Goal: Task Accomplishment & Management: Use online tool/utility

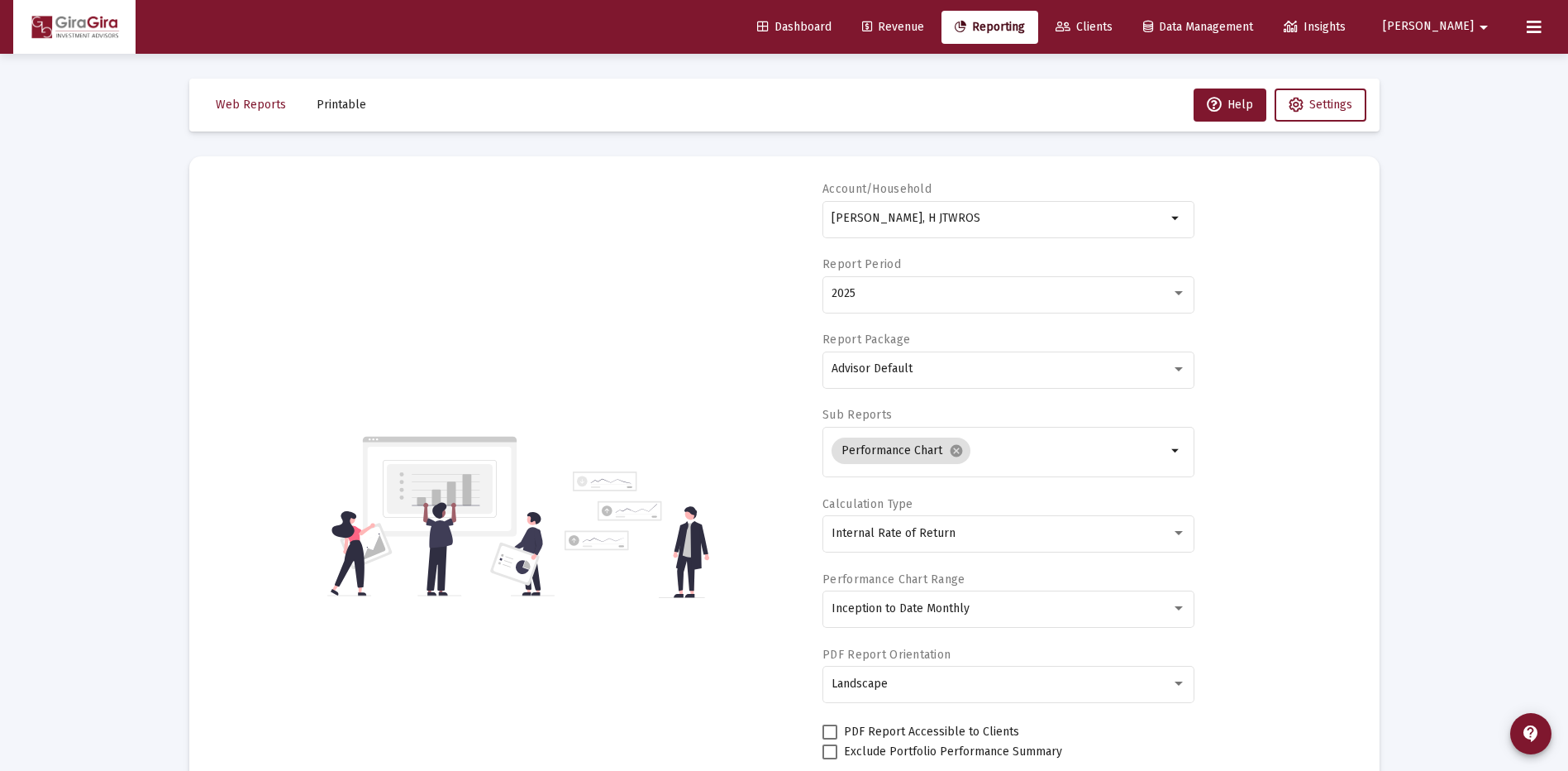
select select "View all"
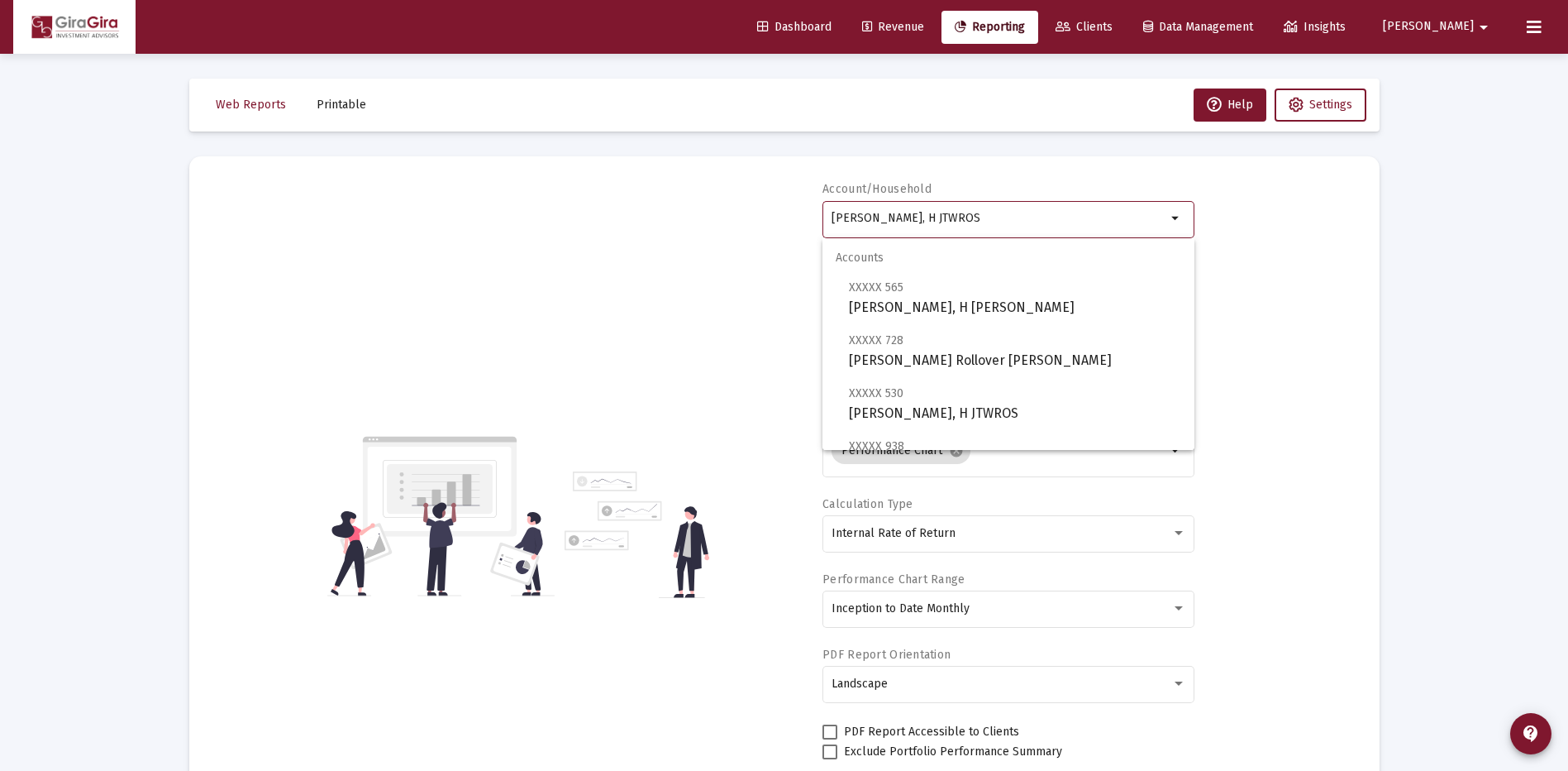
drag, startPoint x: 833, startPoint y: 215, endPoint x: 1332, endPoint y: 228, distance: 499.2
click at [1332, 227] on div "Account/Household [PERSON_NAME], H JTWROS arrow_drop_down Report Period 2025 Re…" at bounding box center [784, 515] width 1141 height 670
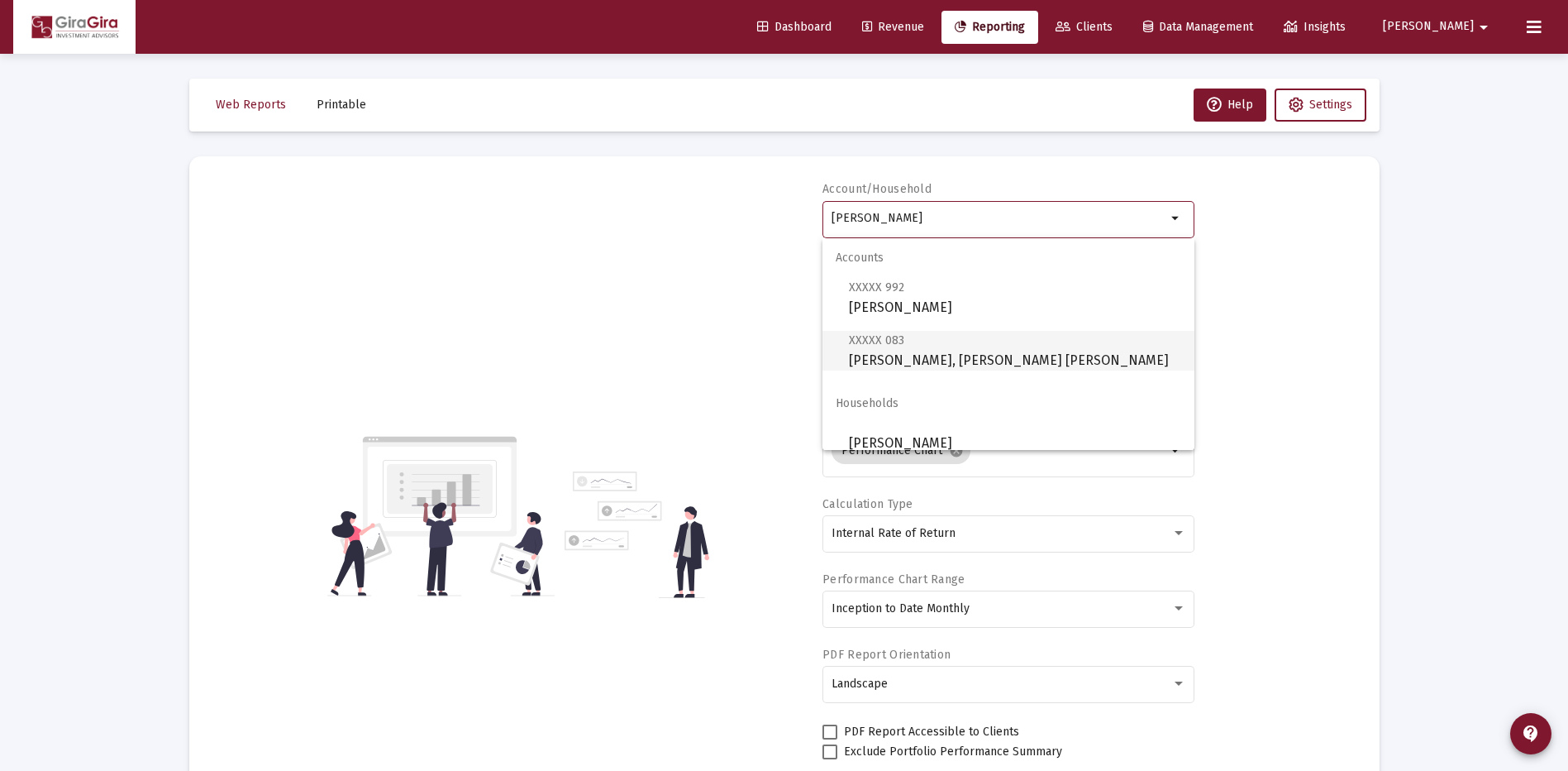
click at [868, 358] on span "XXXXX 083 [PERSON_NAME], [PERSON_NAME] IRA" at bounding box center [1015, 350] width 333 height 40
type input "[PERSON_NAME], [PERSON_NAME] [PERSON_NAME]"
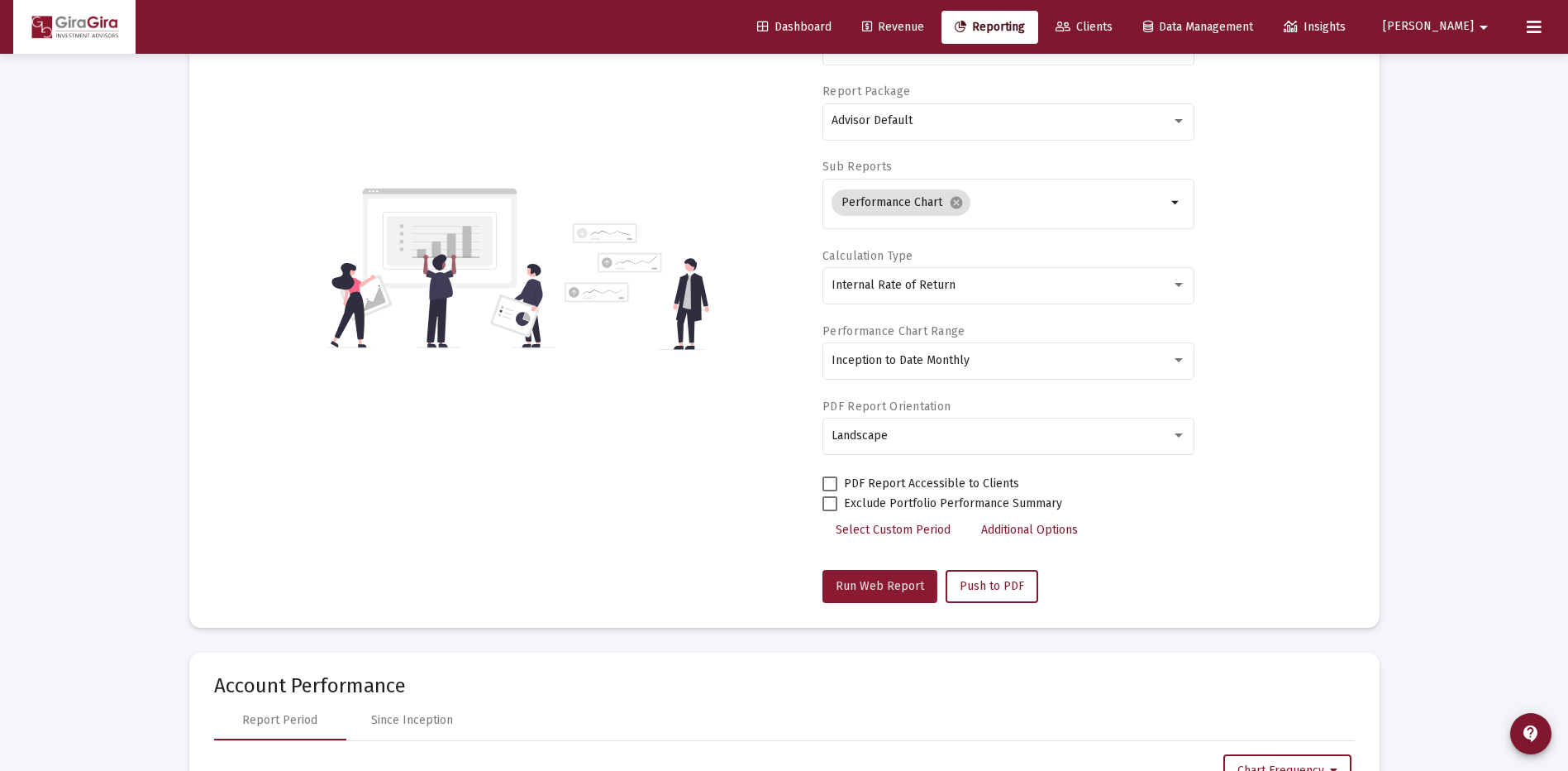
click at [861, 585] on span "Run Web Report" at bounding box center [880, 586] width 88 height 14
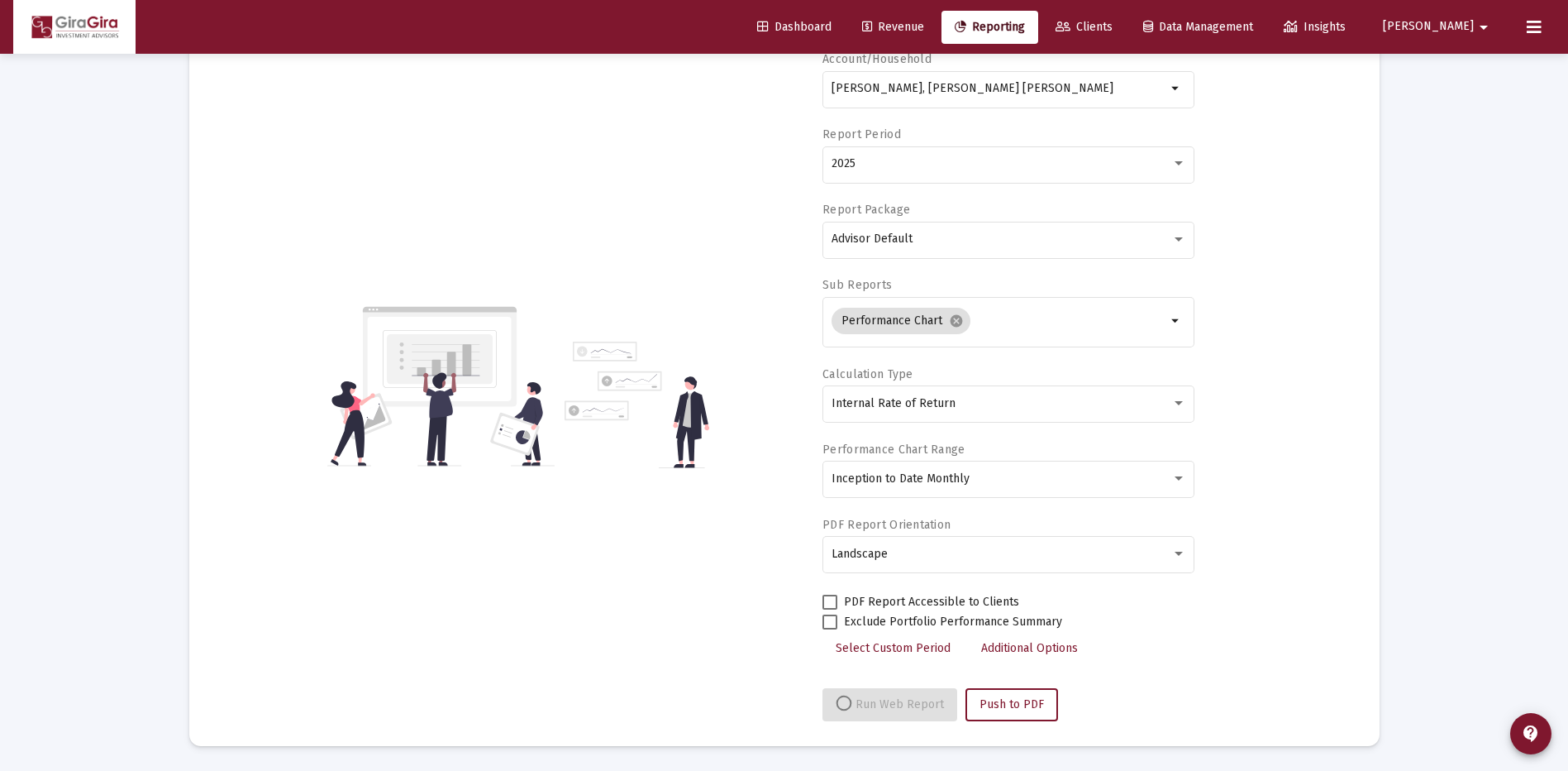
select select "View all"
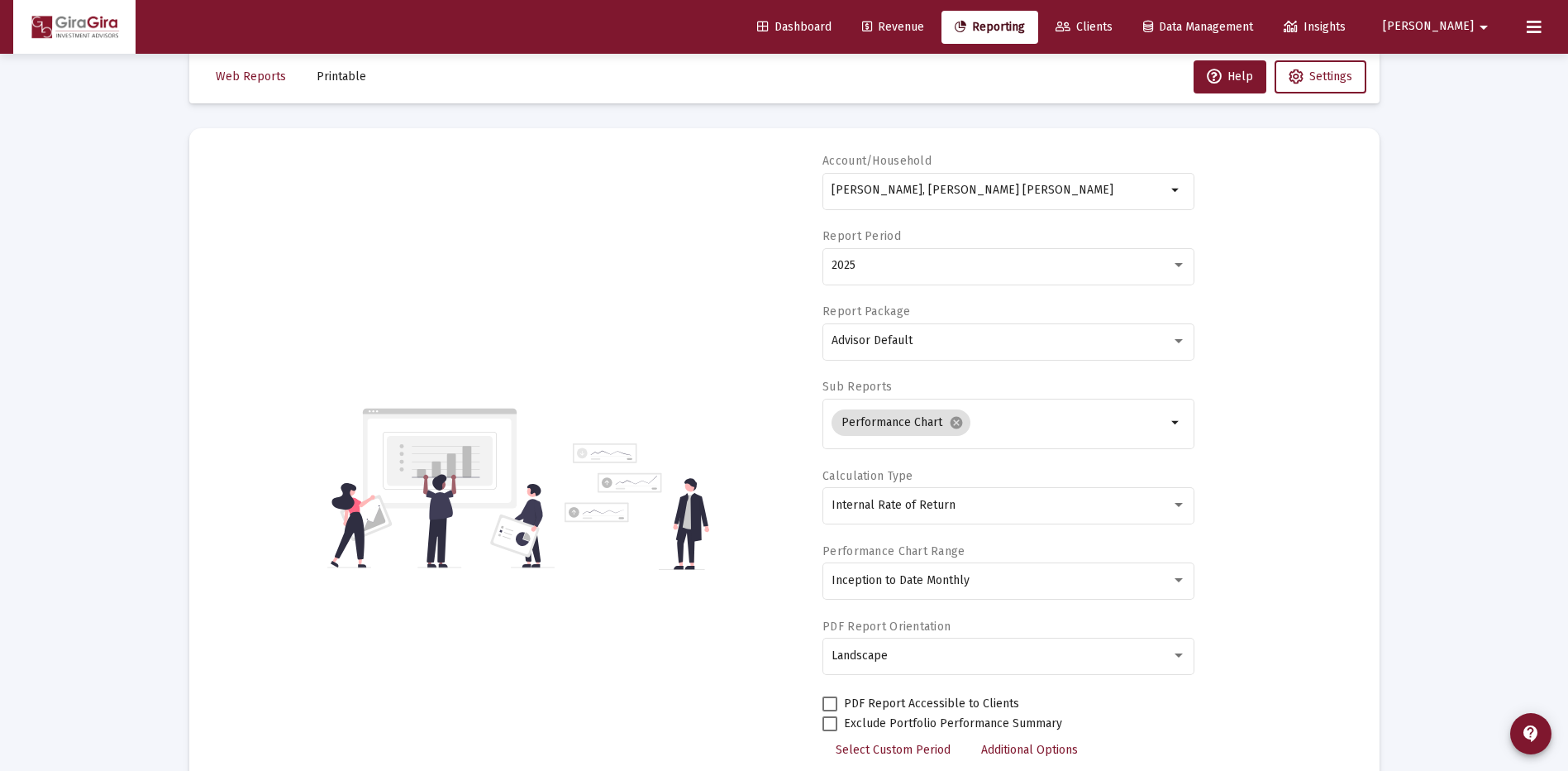
scroll to position [0, 0]
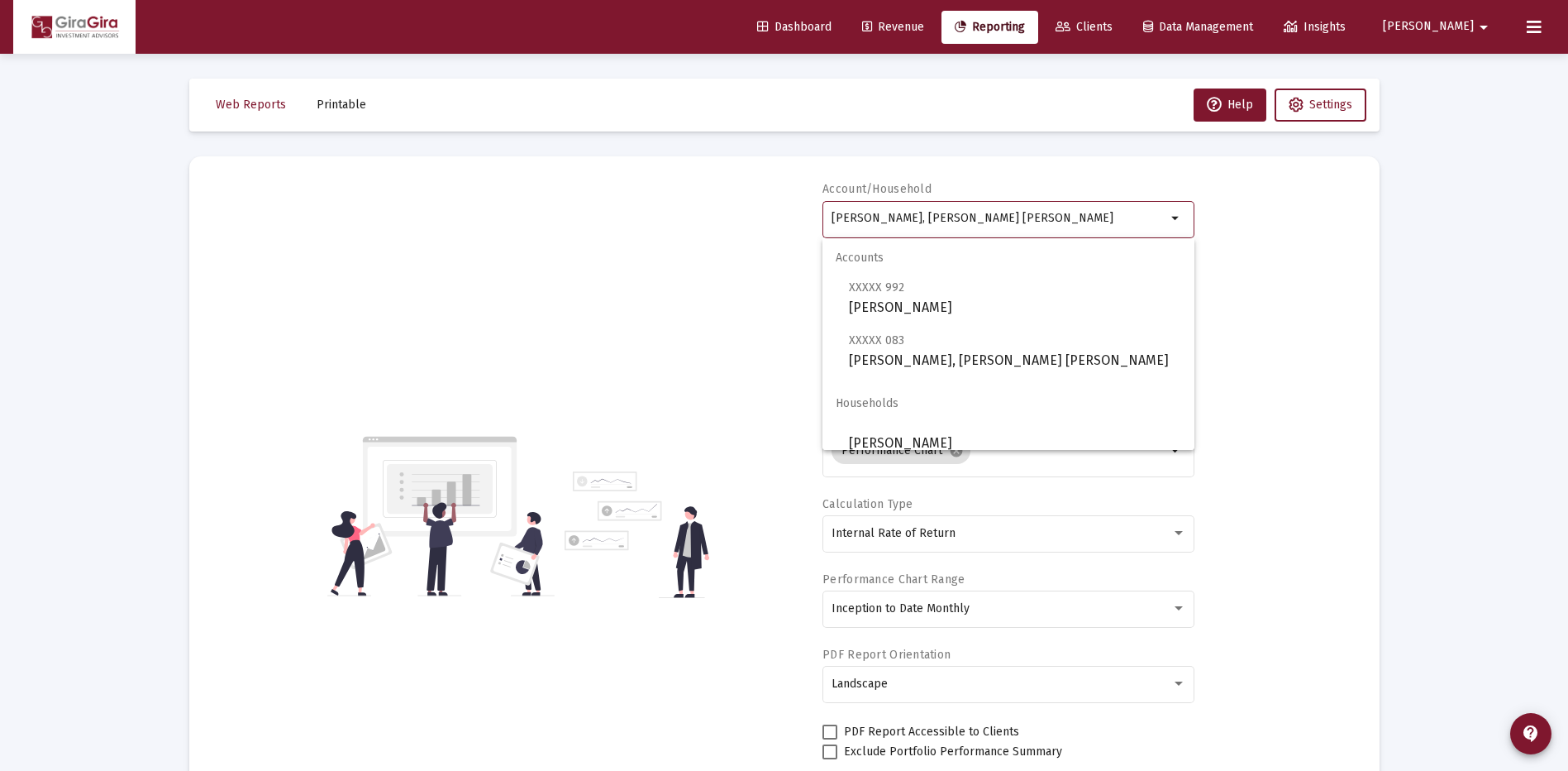
drag, startPoint x: 832, startPoint y: 218, endPoint x: 1447, endPoint y: 243, distance: 615.5
click at [1445, 244] on div "Loading... Web Reports Printable Help Settings Account/[PERSON_NAME], [PERSON_N…" at bounding box center [784, 783] width 1568 height 1566
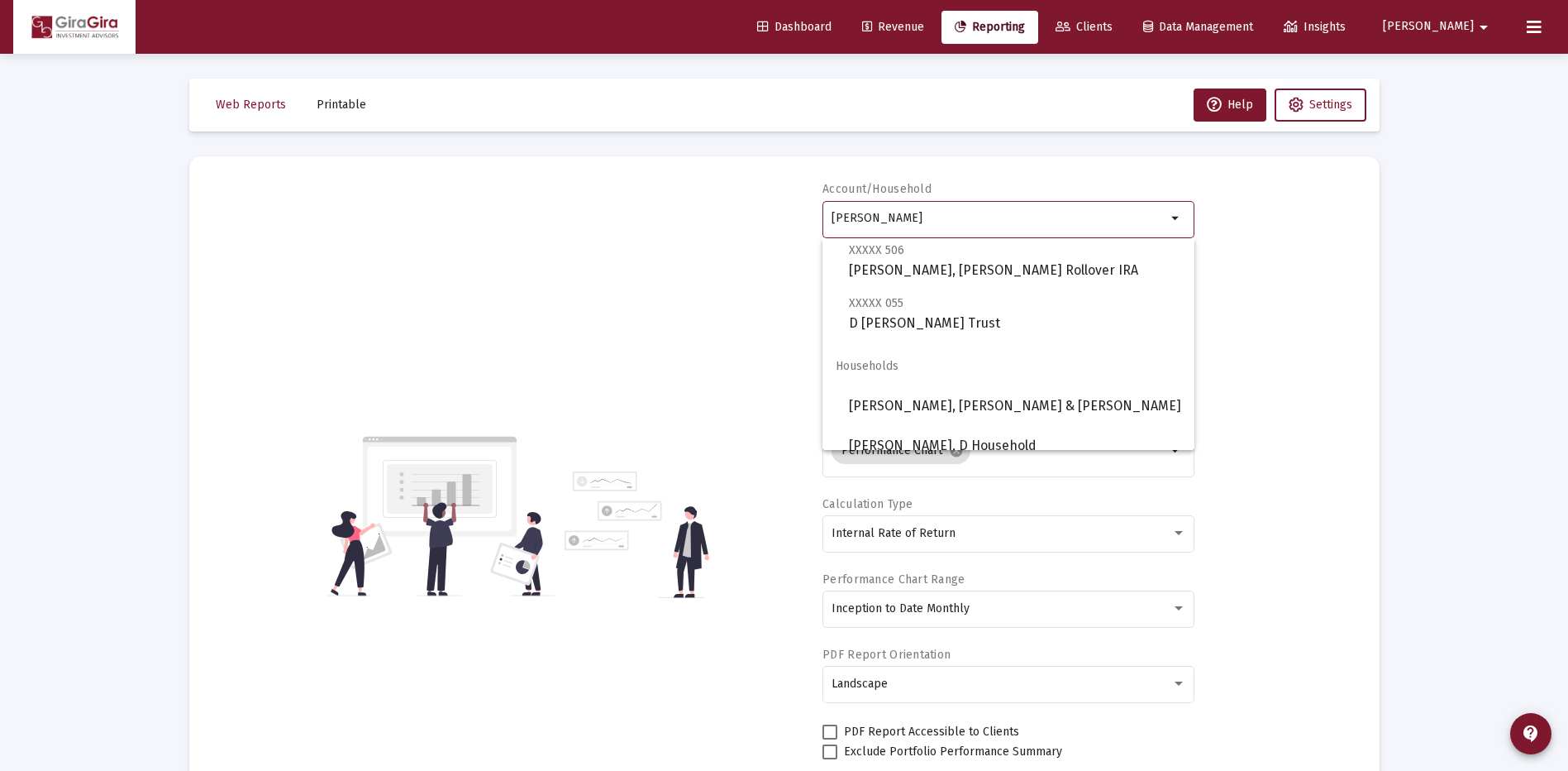
scroll to position [159, 0]
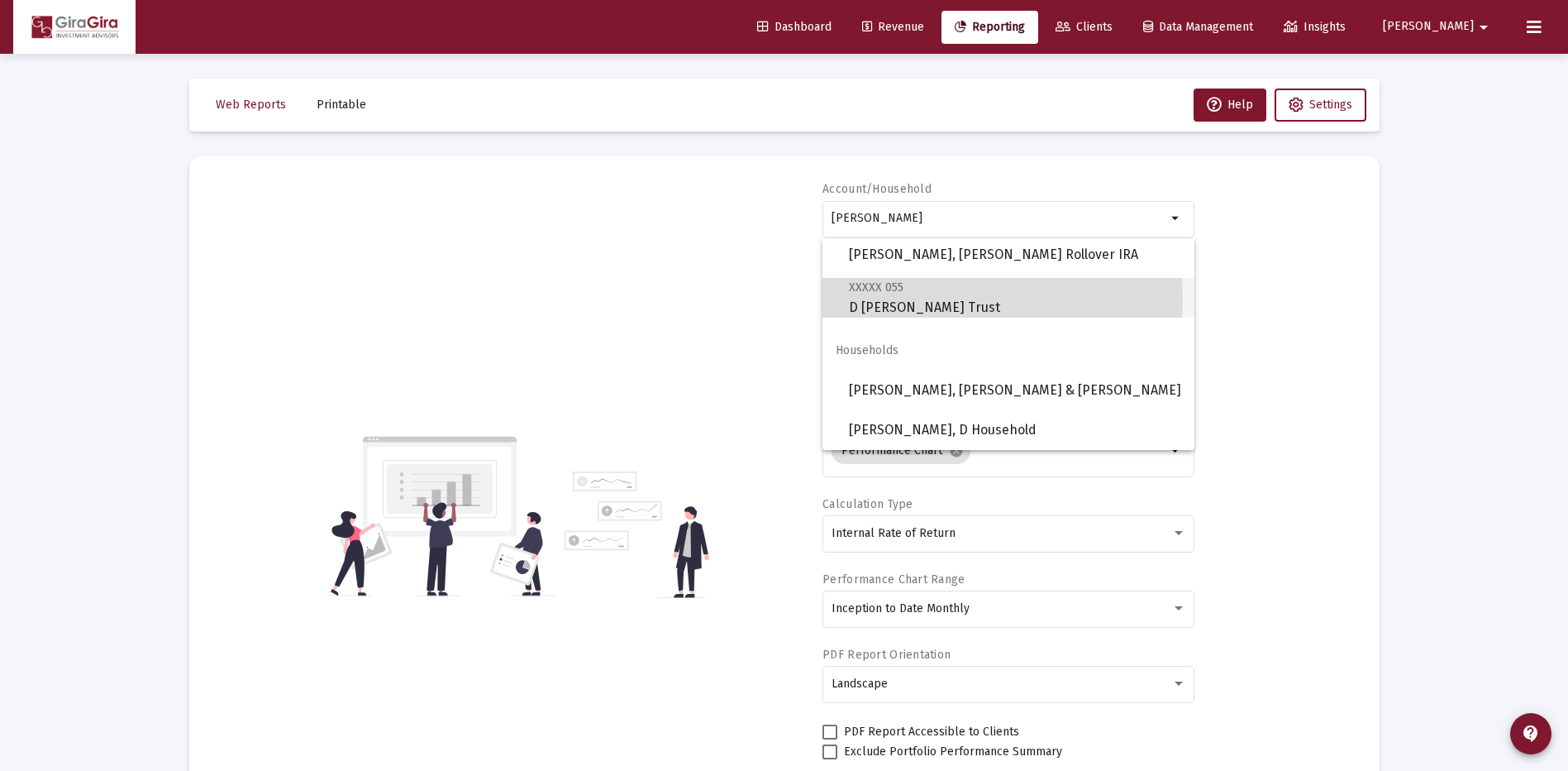
click at [868, 299] on span "XXXXX 055 D [PERSON_NAME] Trust" at bounding box center [1015, 297] width 333 height 40
type input "D [PERSON_NAME] Trust"
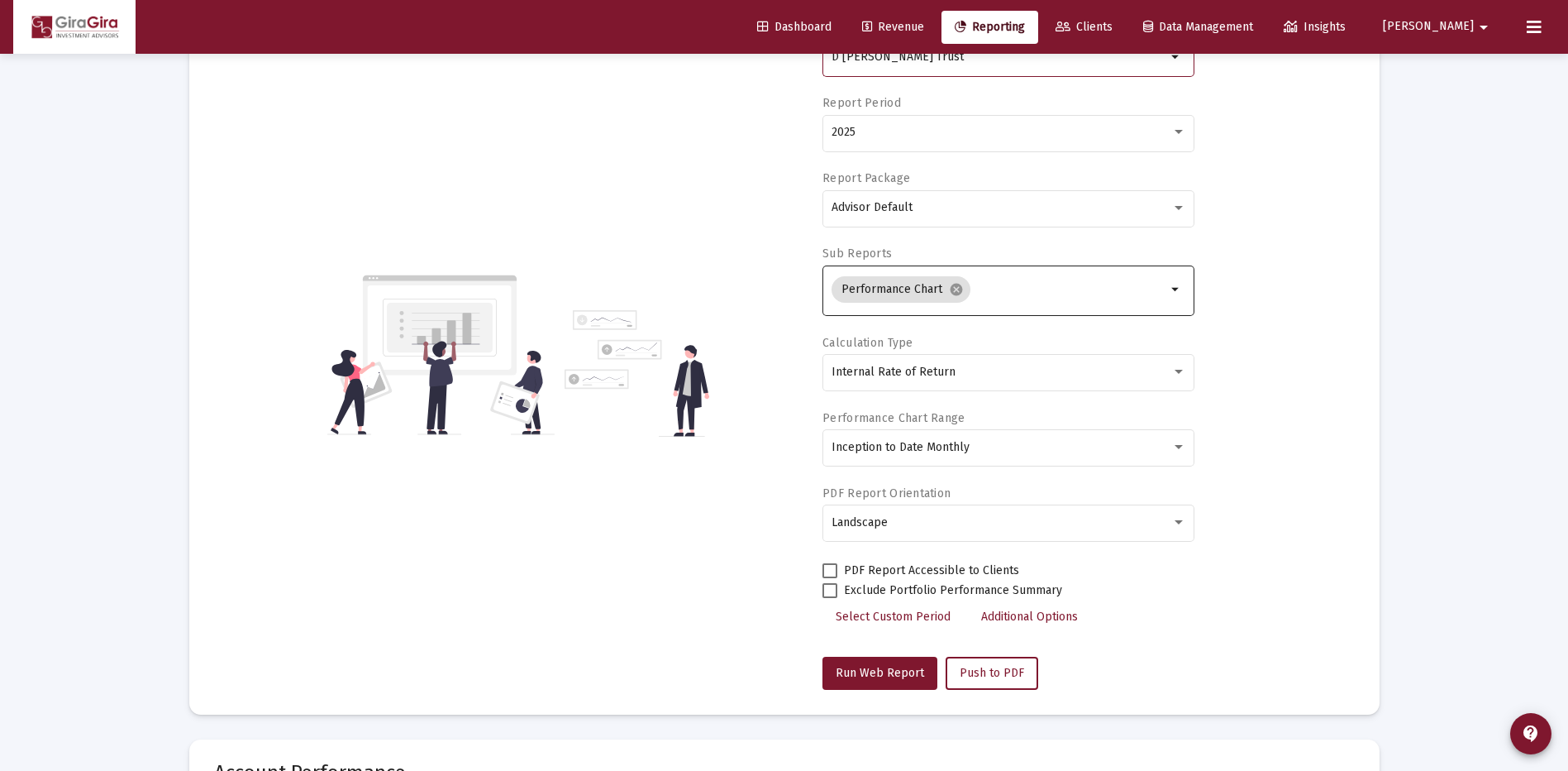
scroll to position [248, 0]
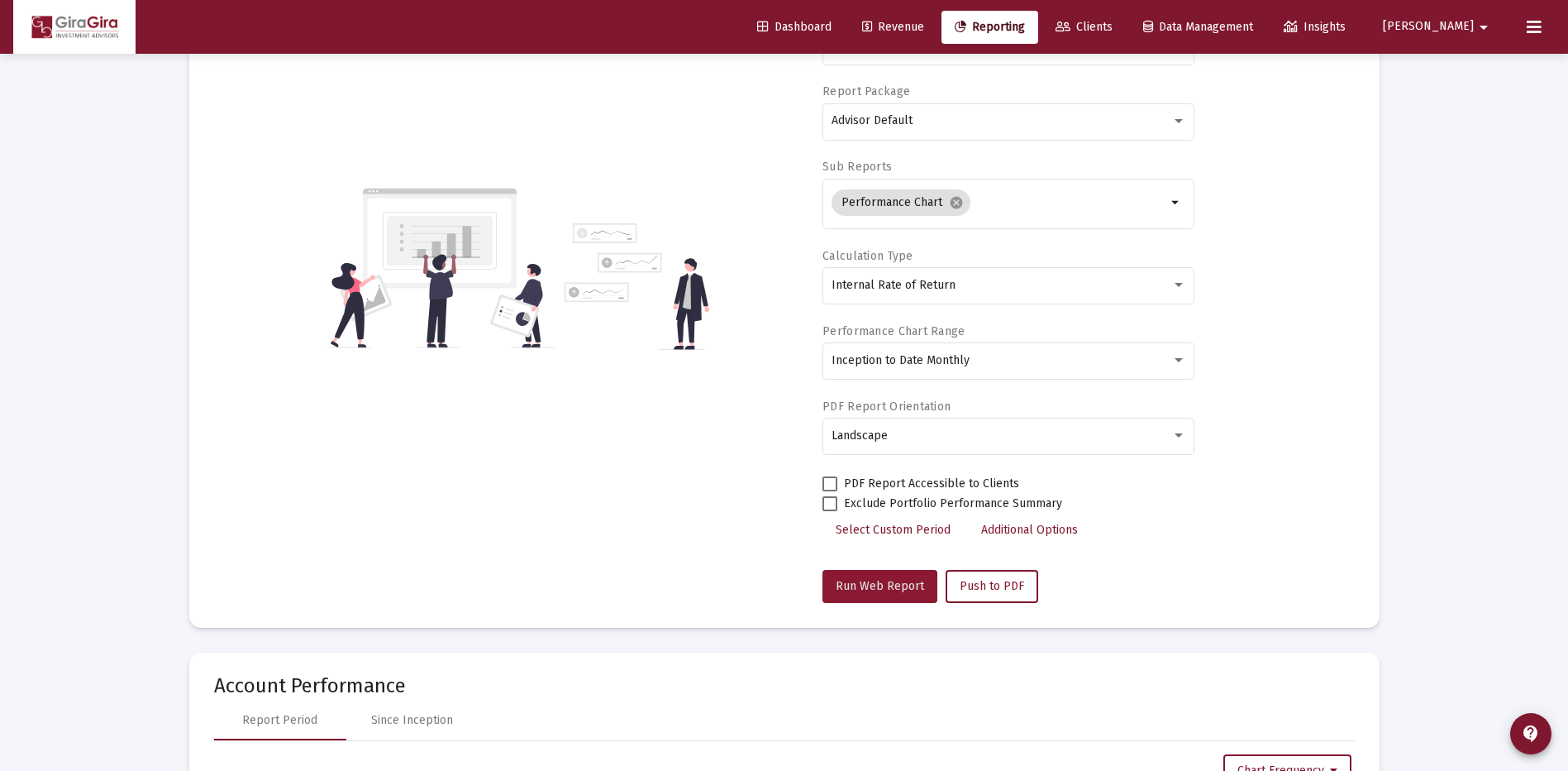
click at [890, 581] on span "Run Web Report" at bounding box center [880, 586] width 88 height 14
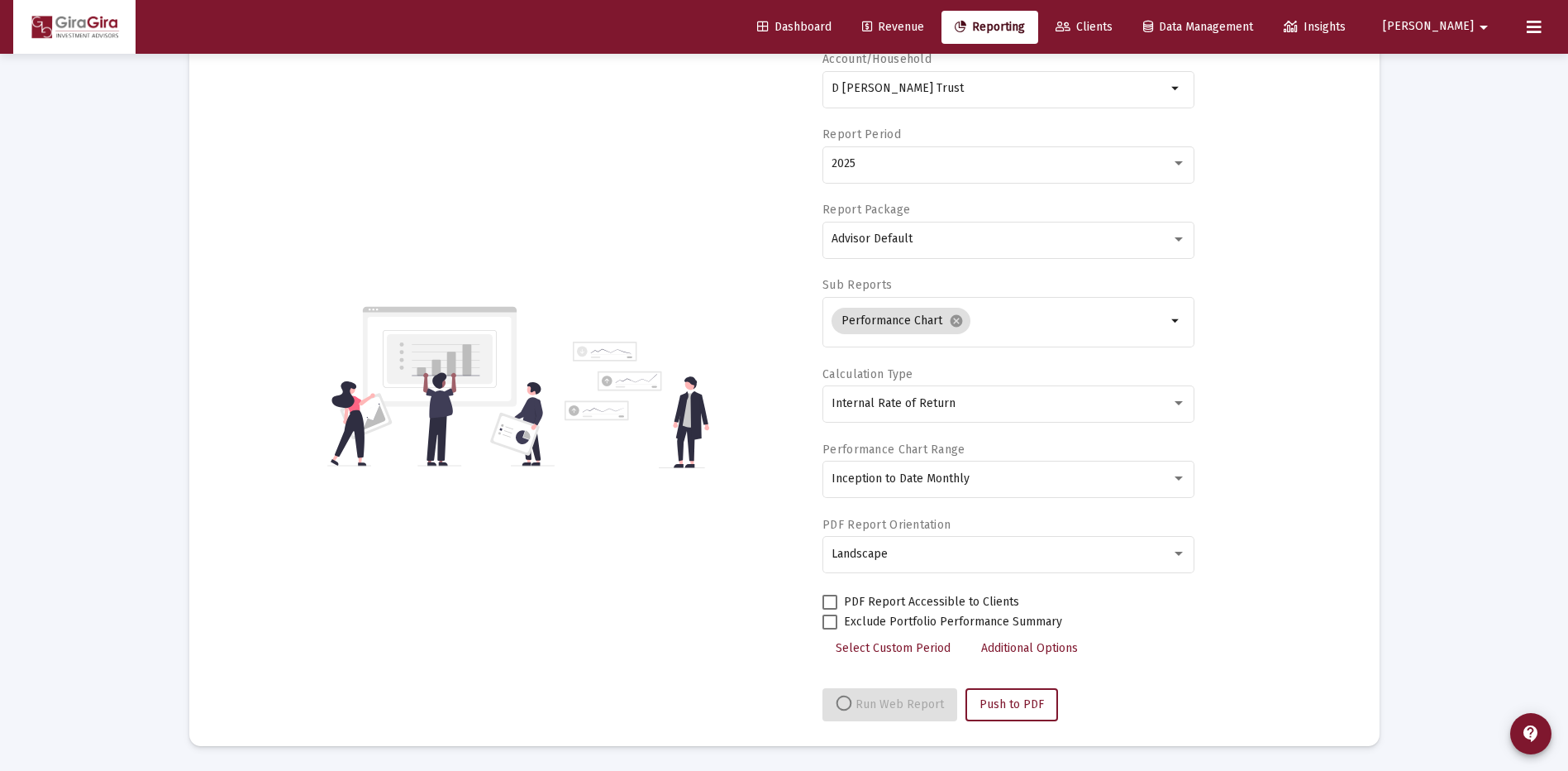
select select "View all"
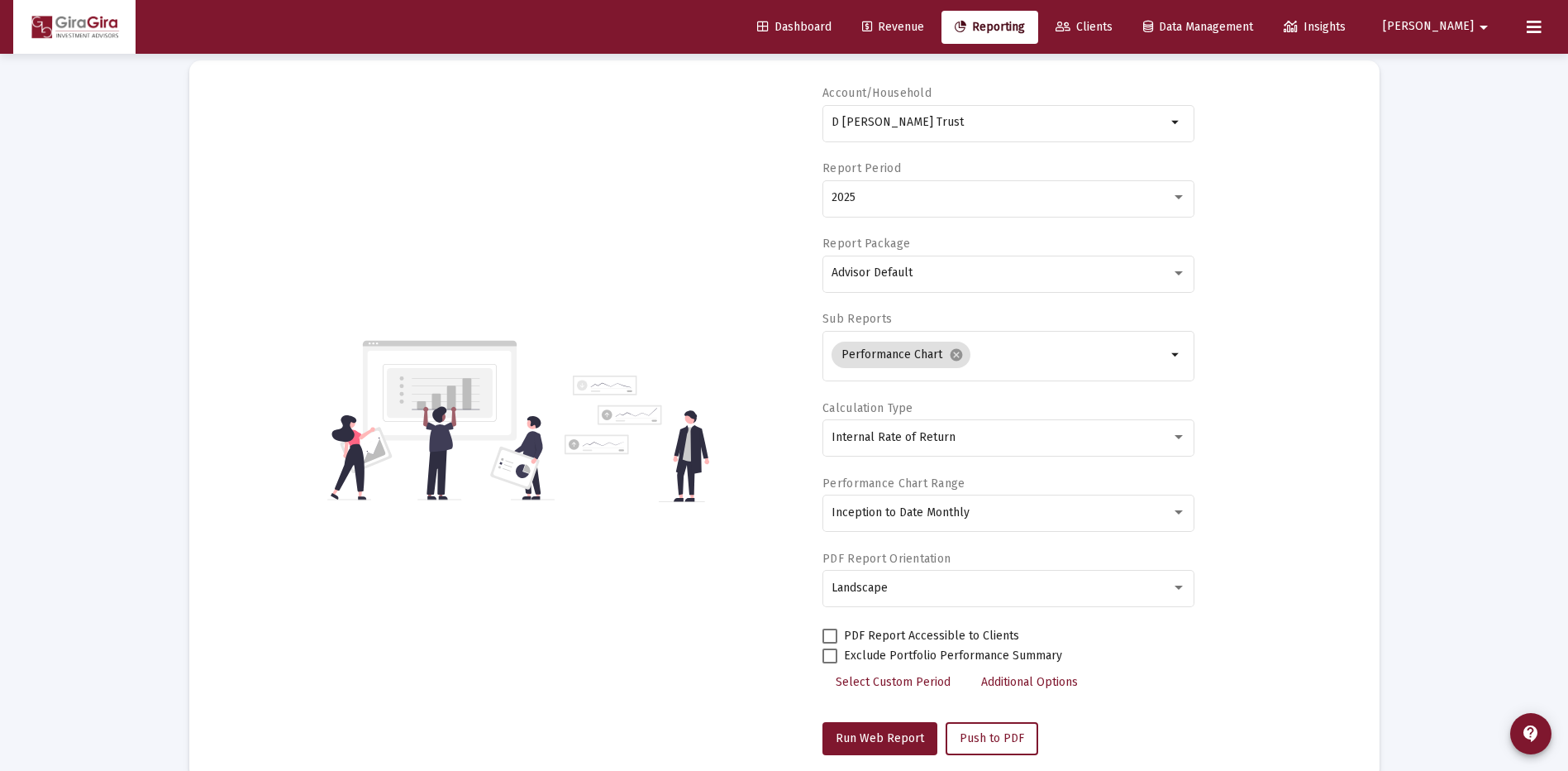
scroll to position [0, 0]
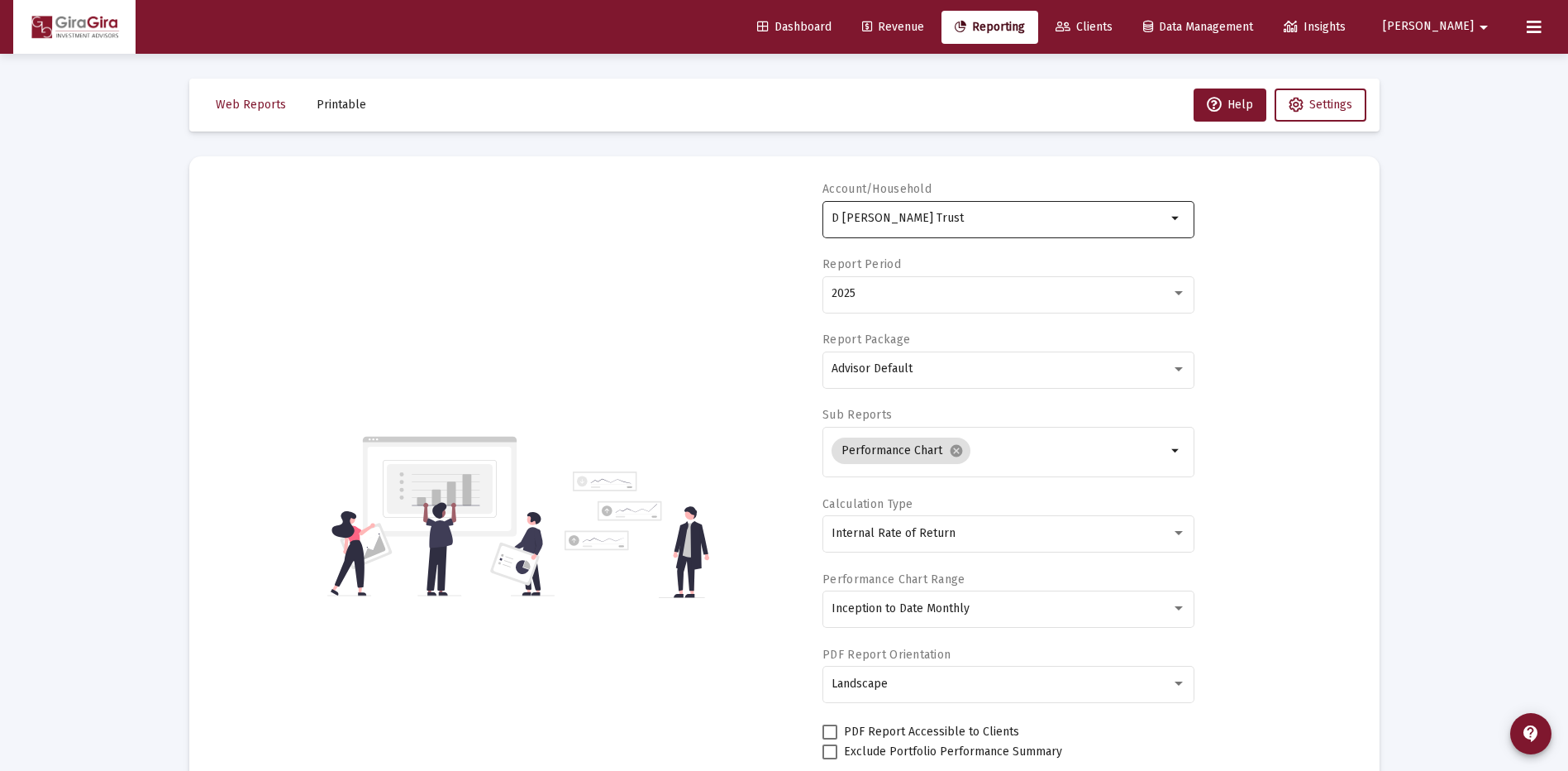
click at [881, 215] on input "D [PERSON_NAME] Trust" at bounding box center [999, 218] width 335 height 13
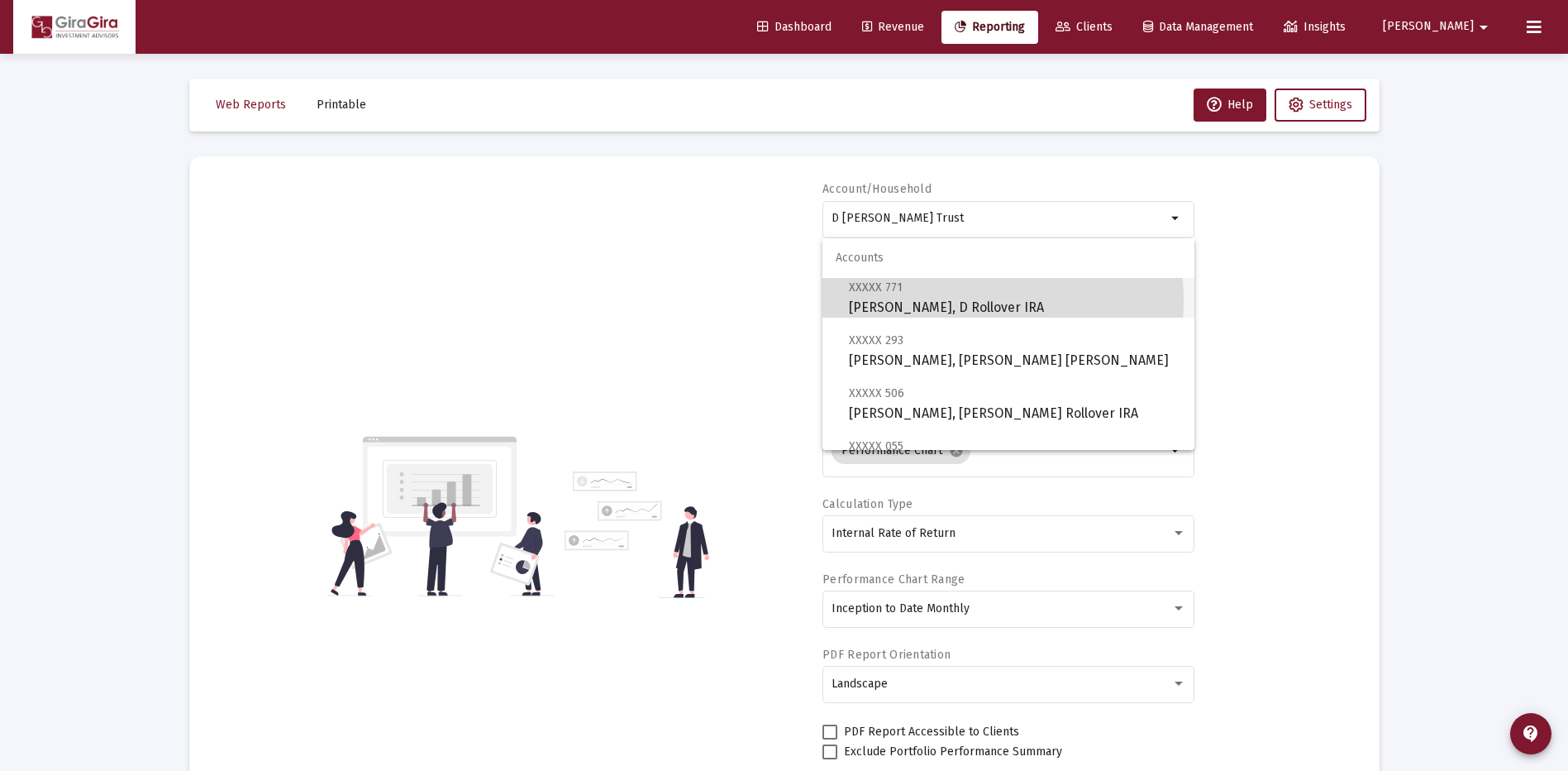
click at [934, 302] on span "XXXXX 771 [PERSON_NAME], D Rollover IRA" at bounding box center [1015, 297] width 333 height 40
type input "[PERSON_NAME], D Rollover IRA"
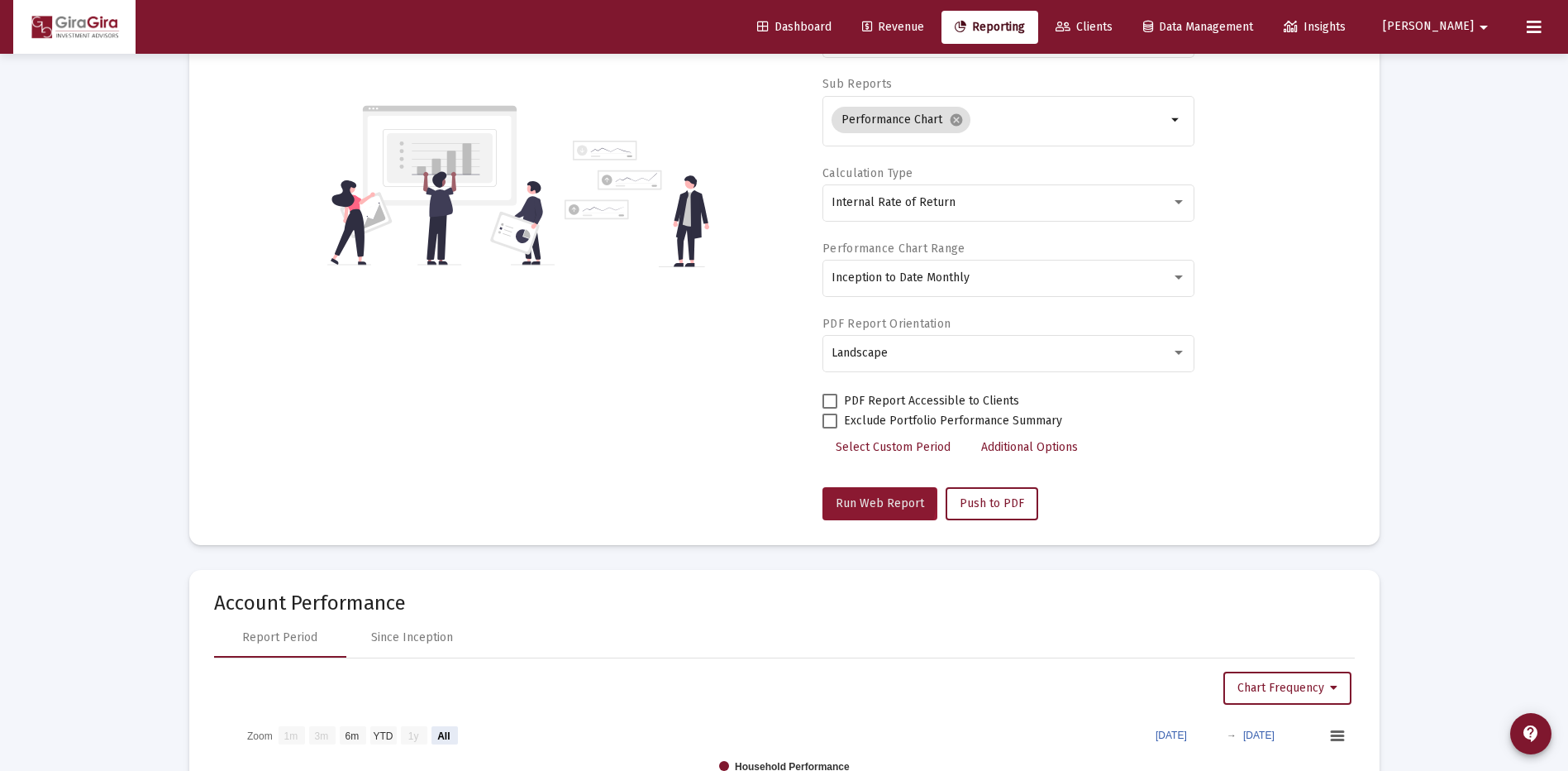
click at [870, 499] on span "Run Web Report" at bounding box center [880, 503] width 88 height 14
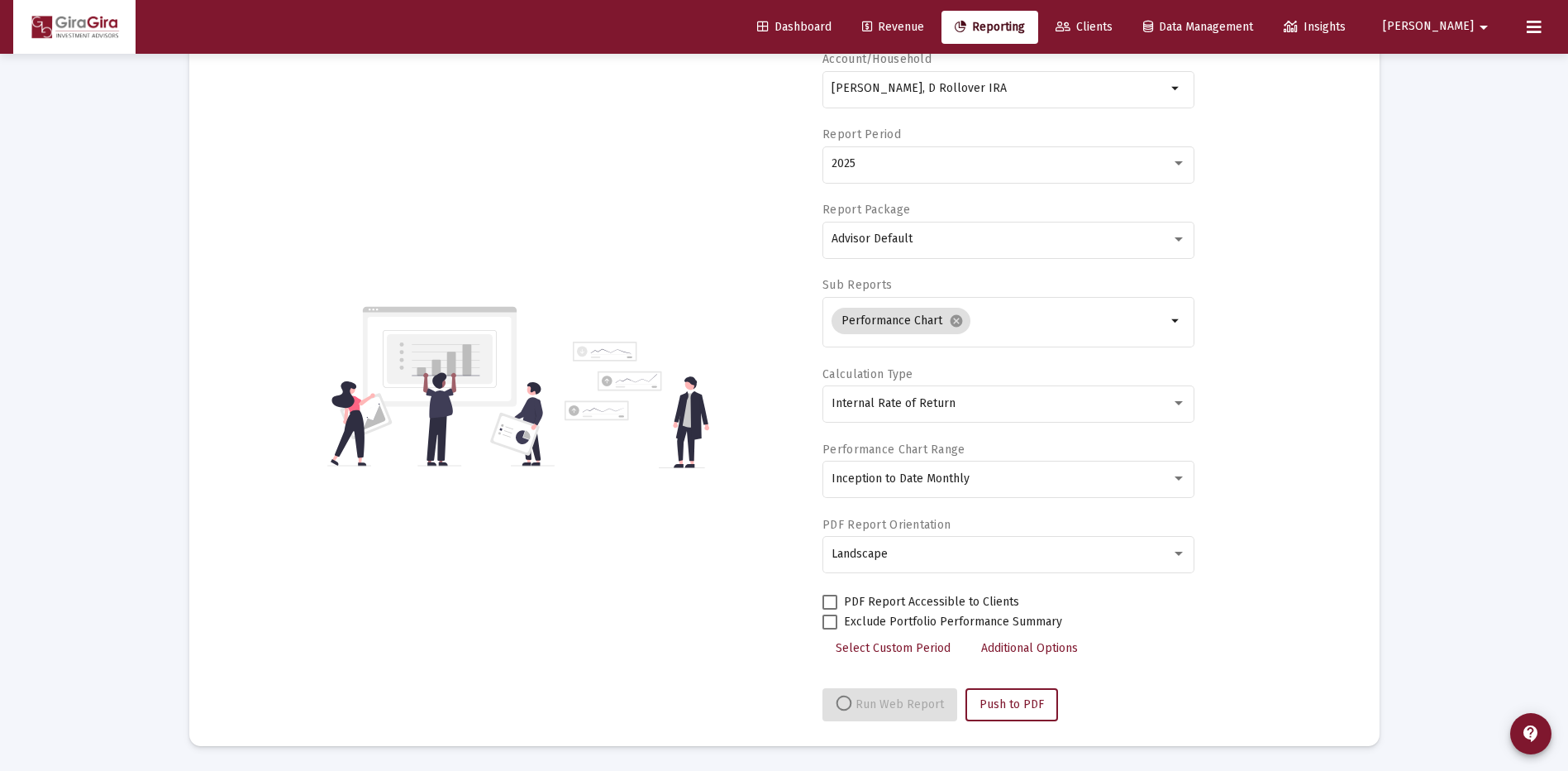
select select "View all"
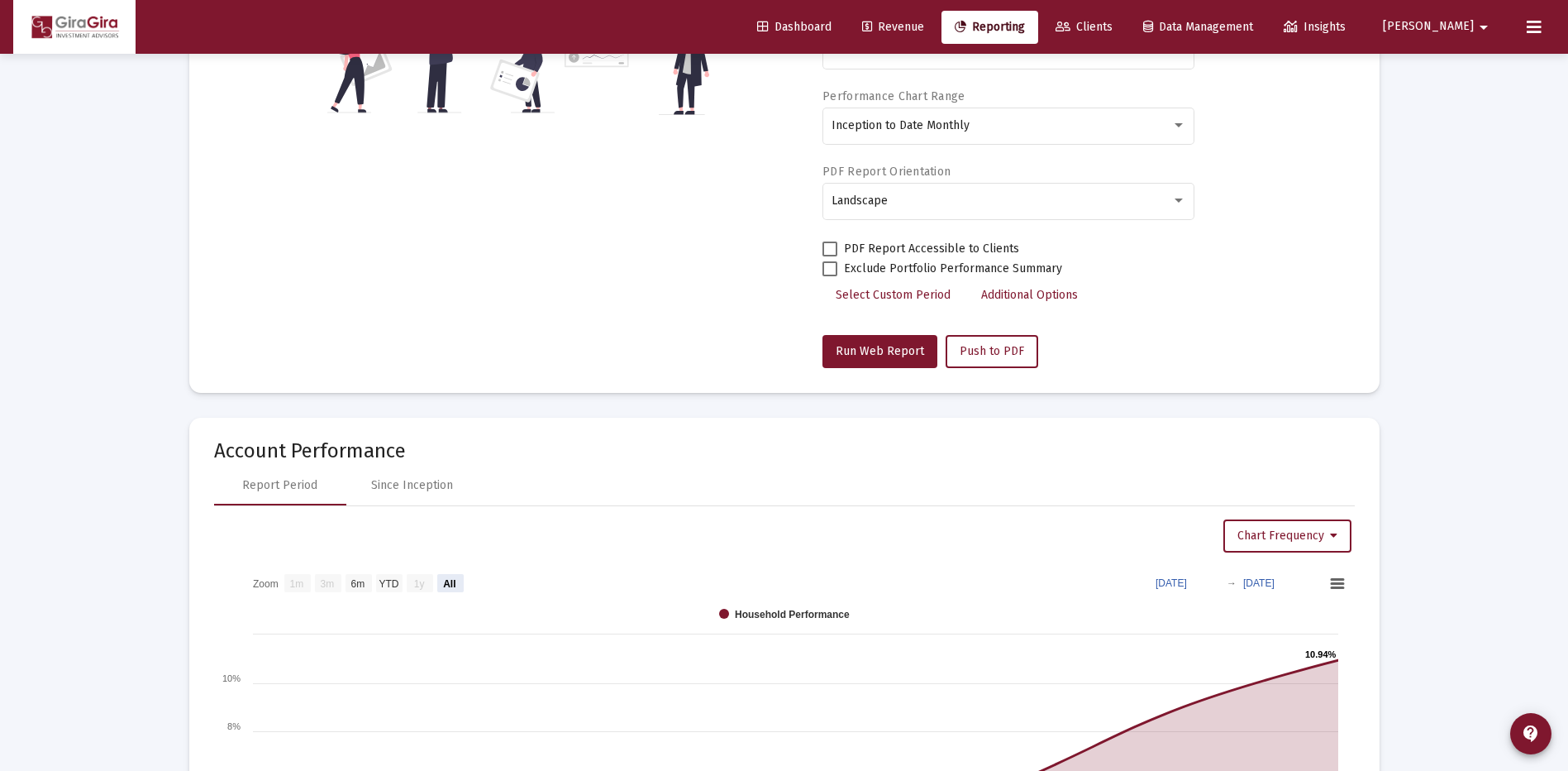
scroll to position [497, 0]
